Goal: Navigation & Orientation: Understand site structure

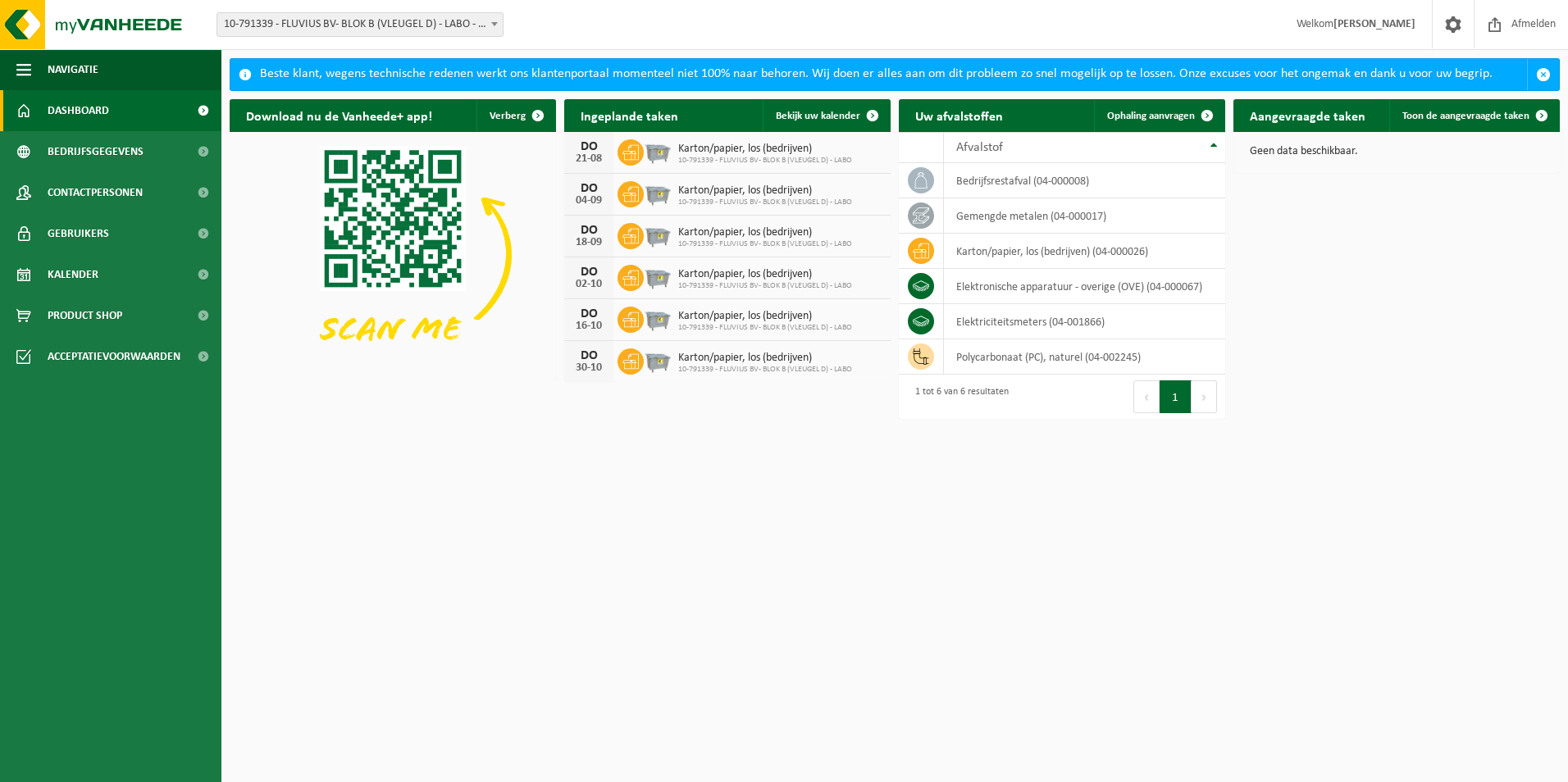
click at [116, 109] on link "Dashboard" at bounding box center [110, 111] width 222 height 41
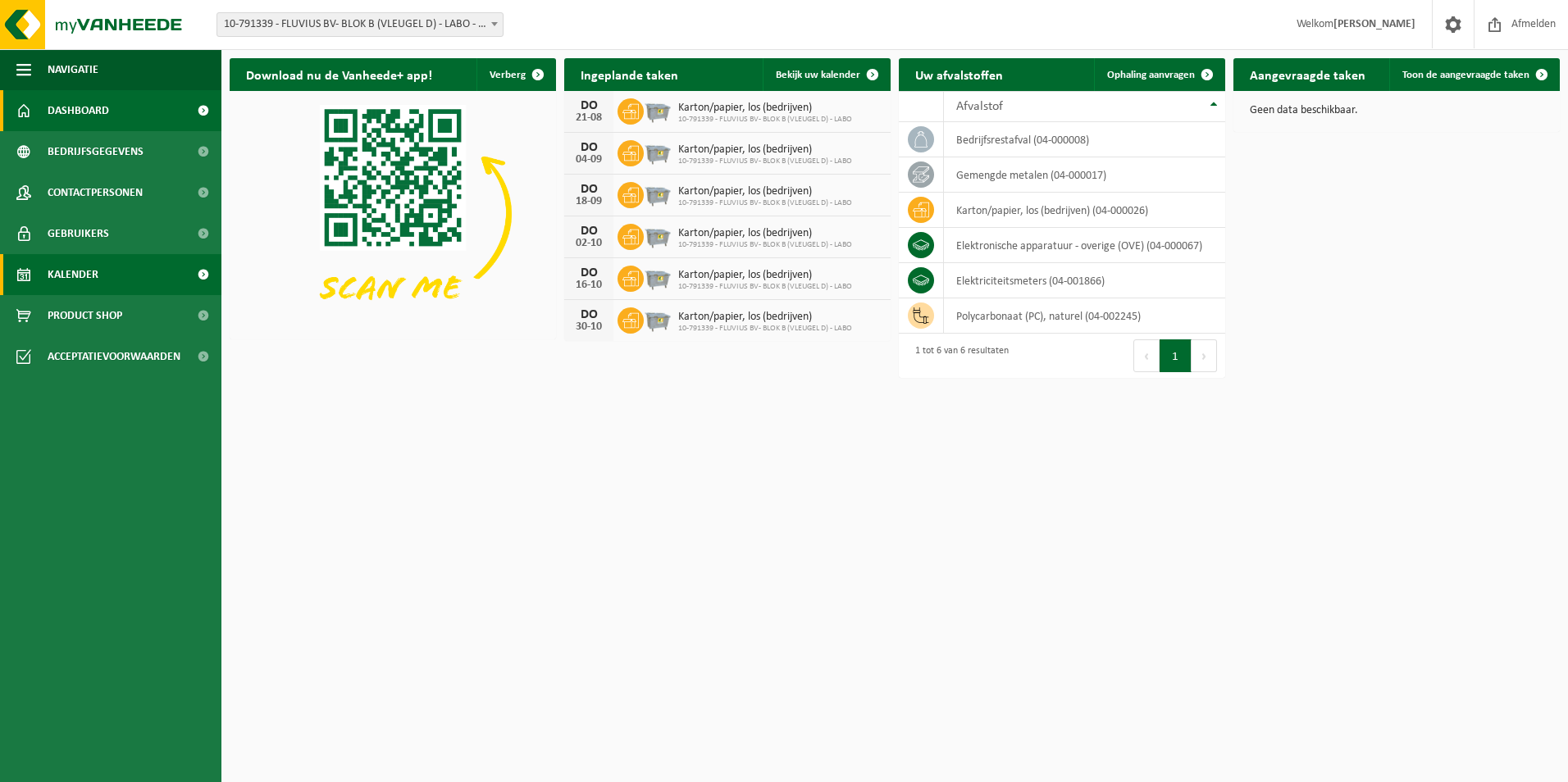
click at [92, 274] on span "Kalender" at bounding box center [73, 275] width 51 height 41
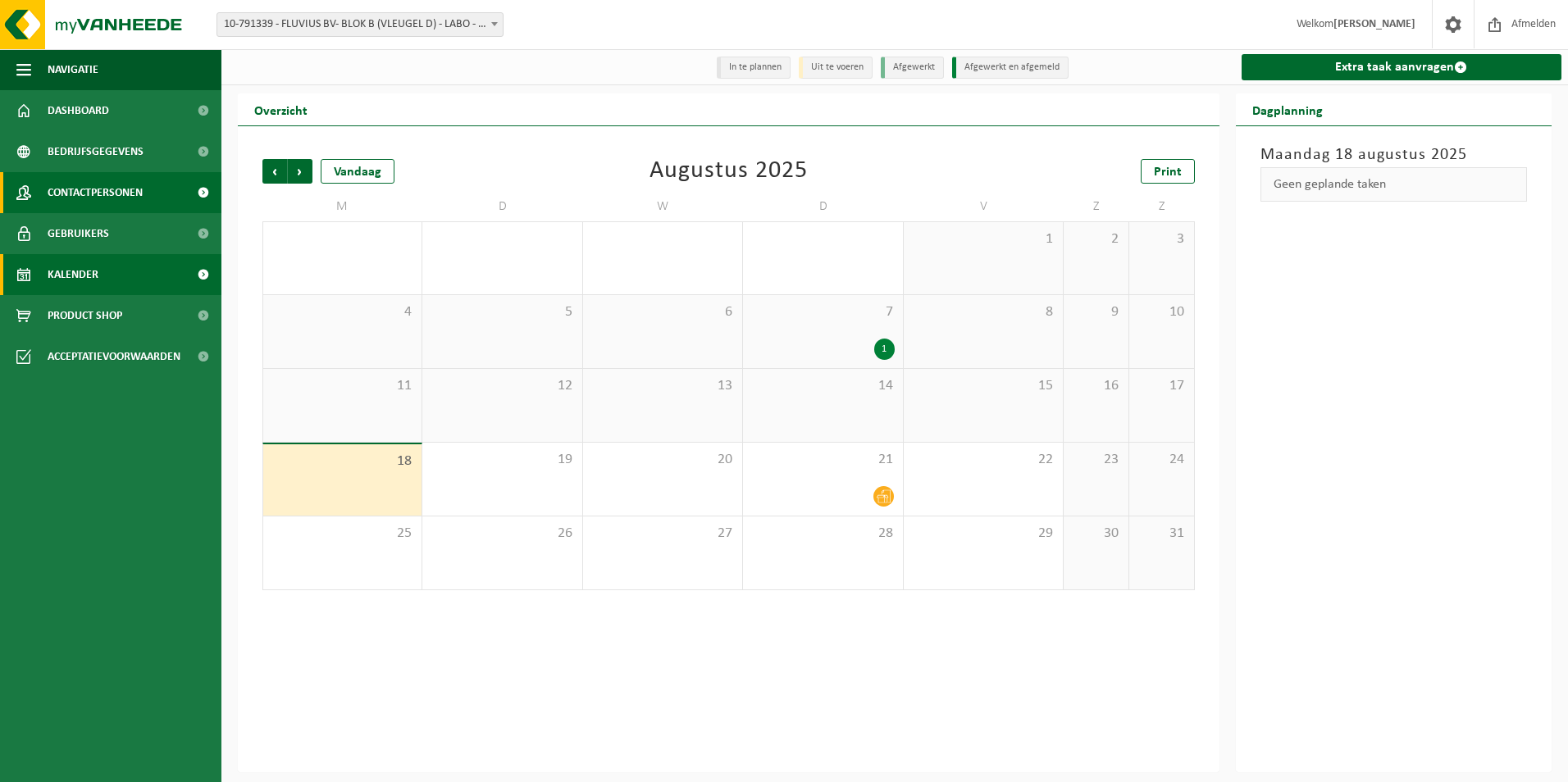
click at [124, 190] on span "Contactpersonen" at bounding box center [95, 193] width 96 height 41
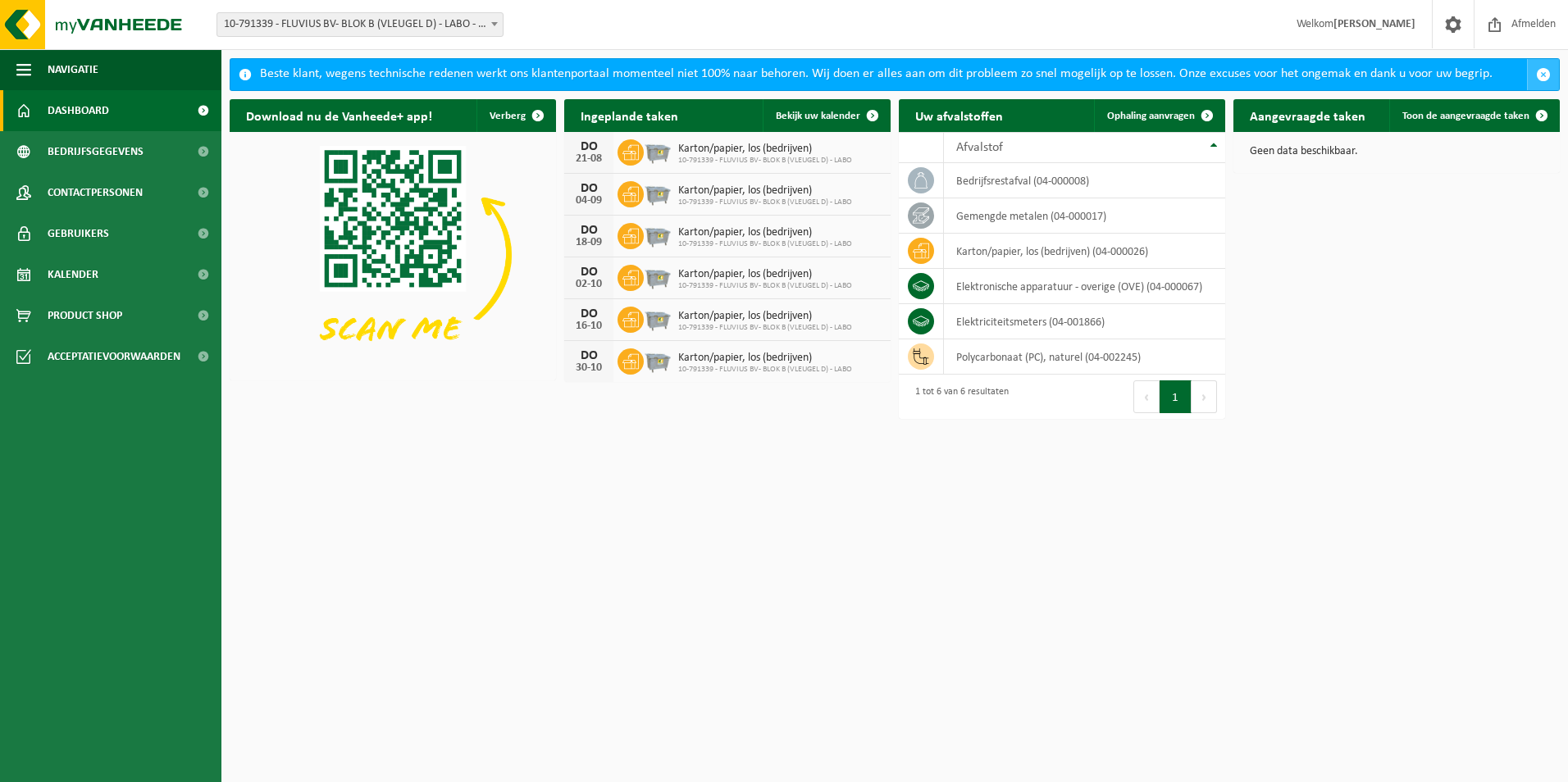
click at [1545, 76] on span "button" at bounding box center [1543, 74] width 15 height 15
